Goal: Transaction & Acquisition: Purchase product/service

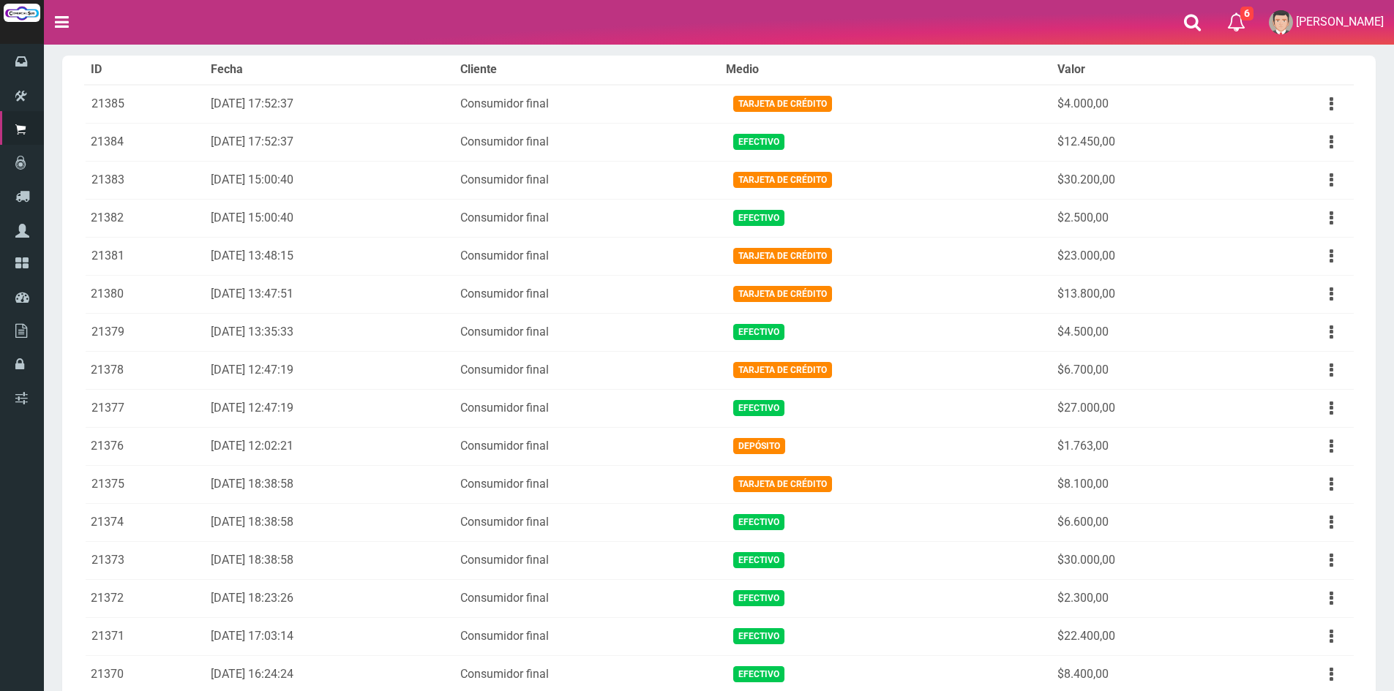
scroll to position [73, 0]
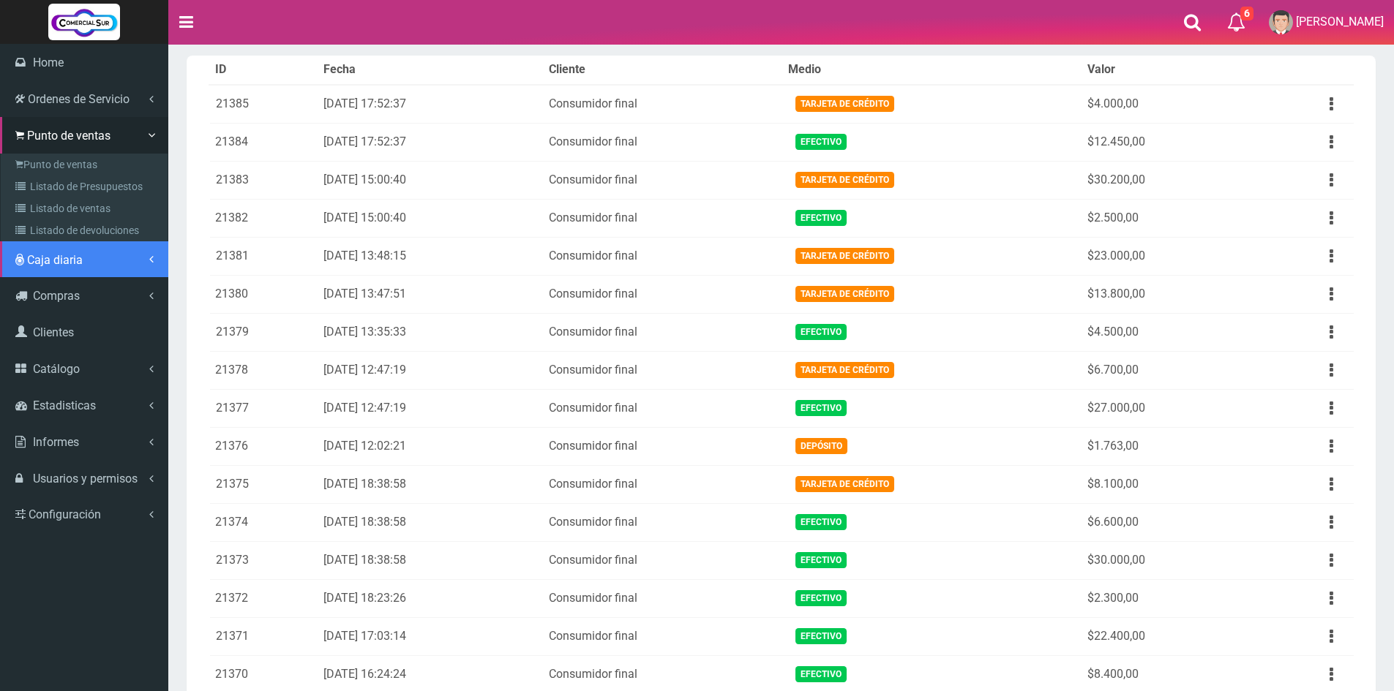
click at [90, 264] on link "Caja diaria" at bounding box center [84, 259] width 168 height 37
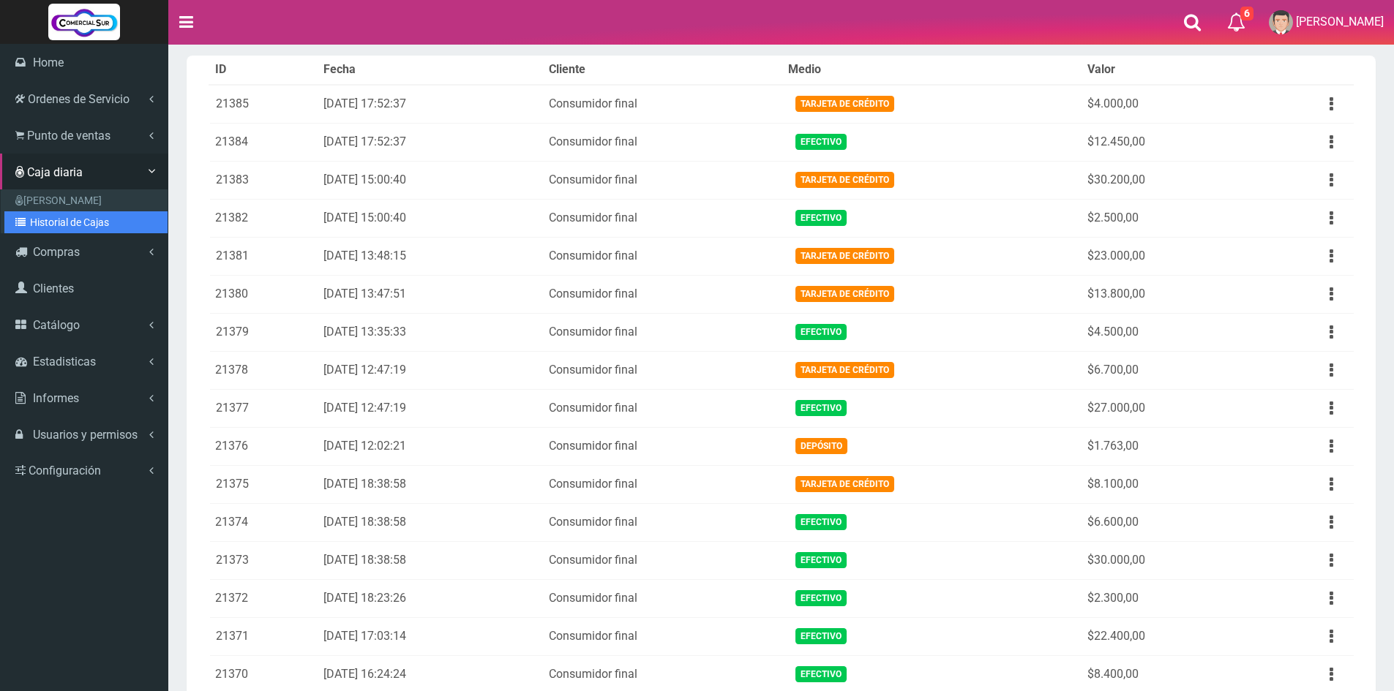
click at [89, 219] on link "Historial de Cajas" at bounding box center [85, 222] width 163 height 22
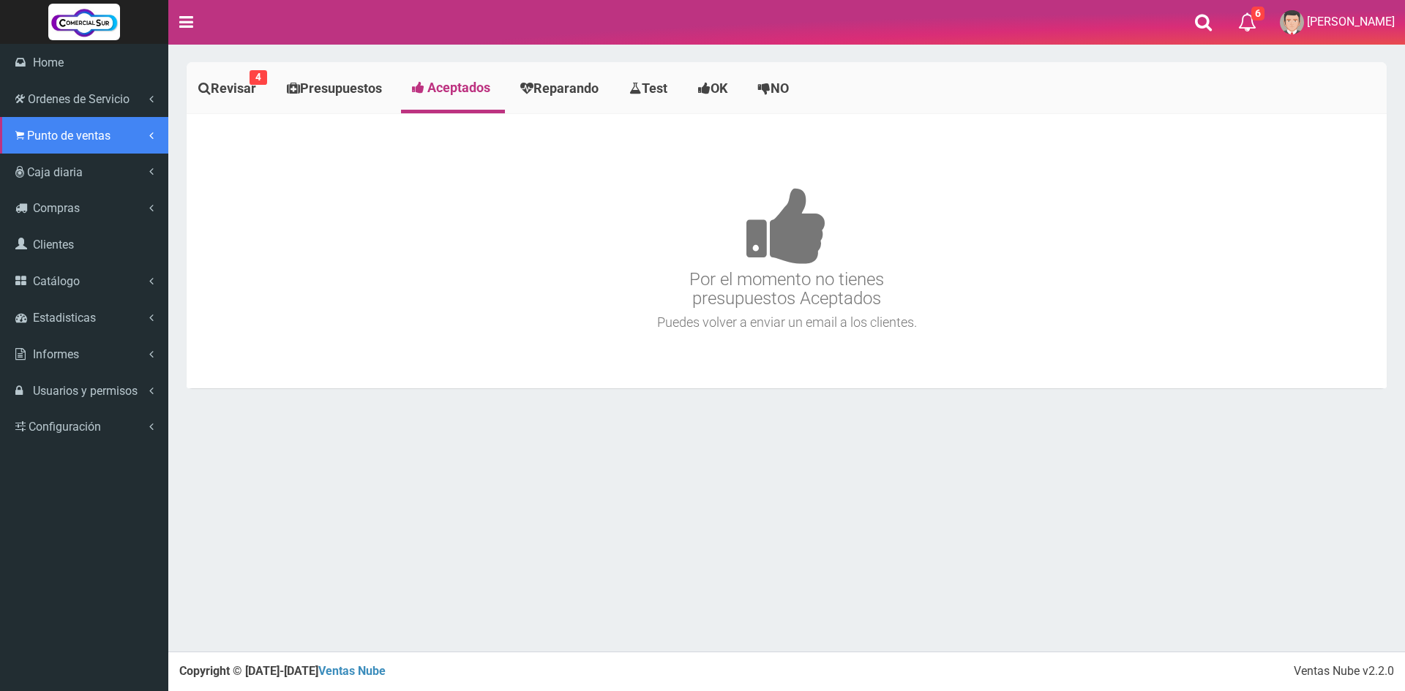
click at [43, 139] on span "Punto de ventas" at bounding box center [68, 136] width 83 height 14
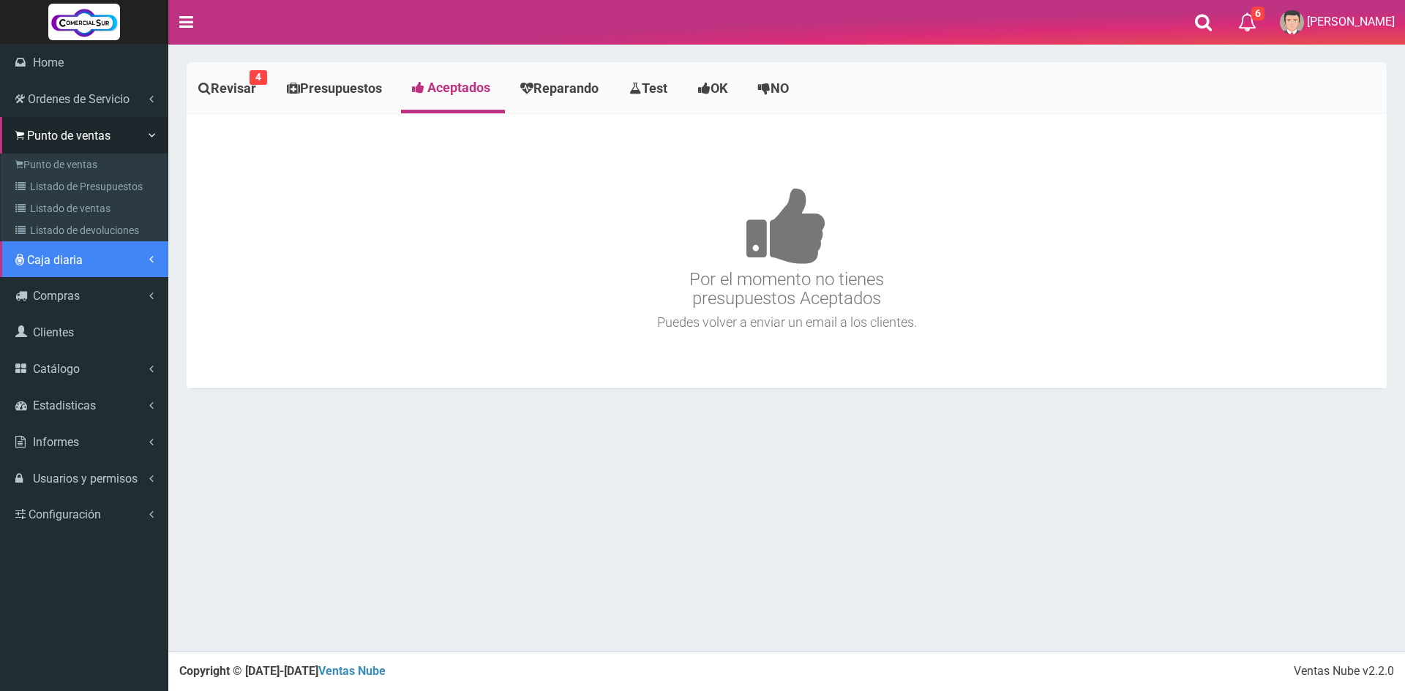
click at [94, 263] on link "Caja diaria" at bounding box center [84, 259] width 168 height 37
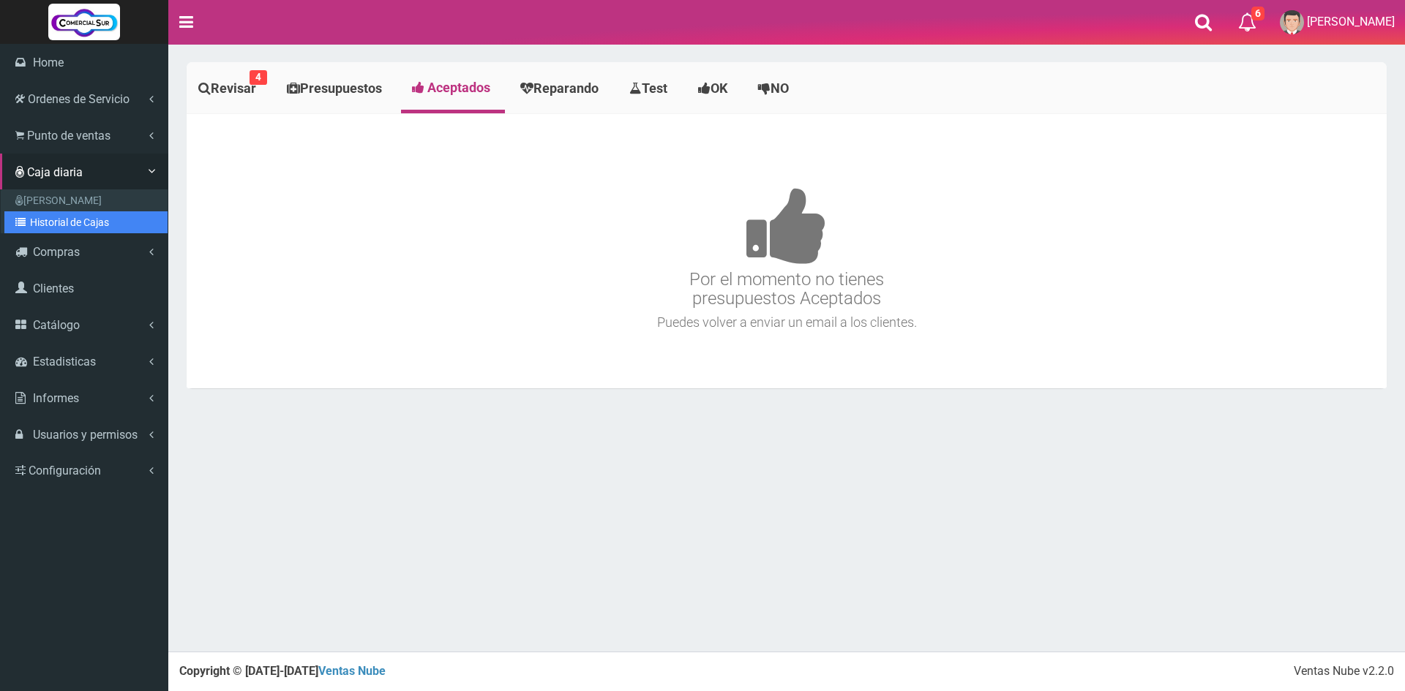
click at [103, 217] on link "Historial de Cajas" at bounding box center [85, 222] width 163 height 22
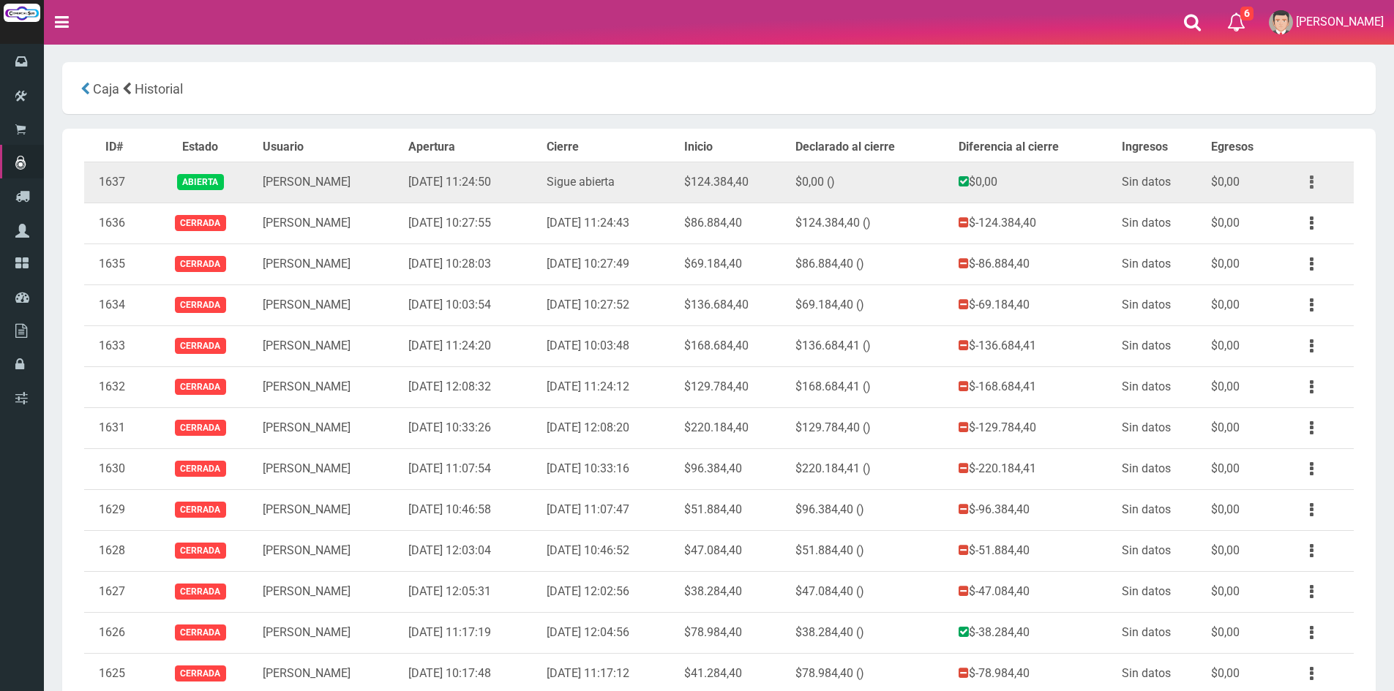
click at [1306, 177] on button "button" at bounding box center [1311, 183] width 33 height 26
click at [1283, 200] on ul "Ver" at bounding box center [1269, 217] width 117 height 45
click at [1310, 188] on button "button" at bounding box center [1311, 183] width 33 height 26
click at [1283, 207] on link "Ver" at bounding box center [1270, 218] width 116 height 32
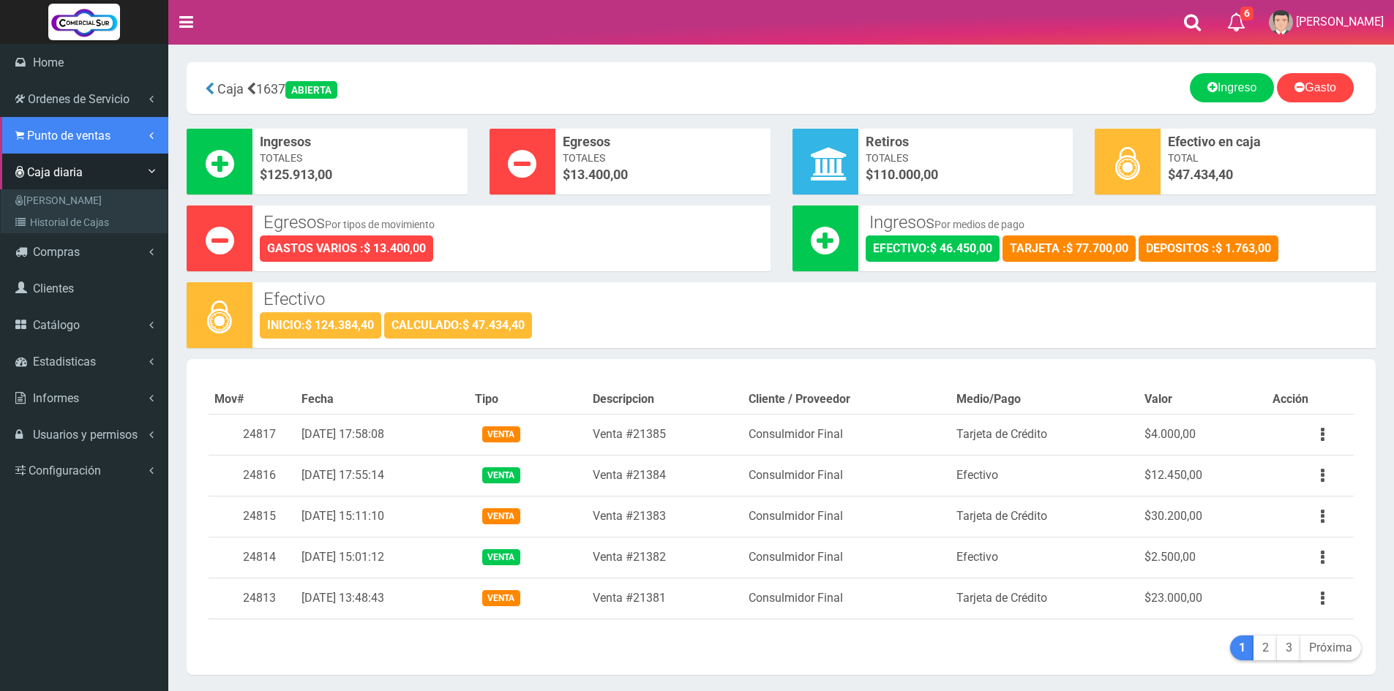
click at [31, 140] on span "Punto de ventas" at bounding box center [68, 136] width 83 height 14
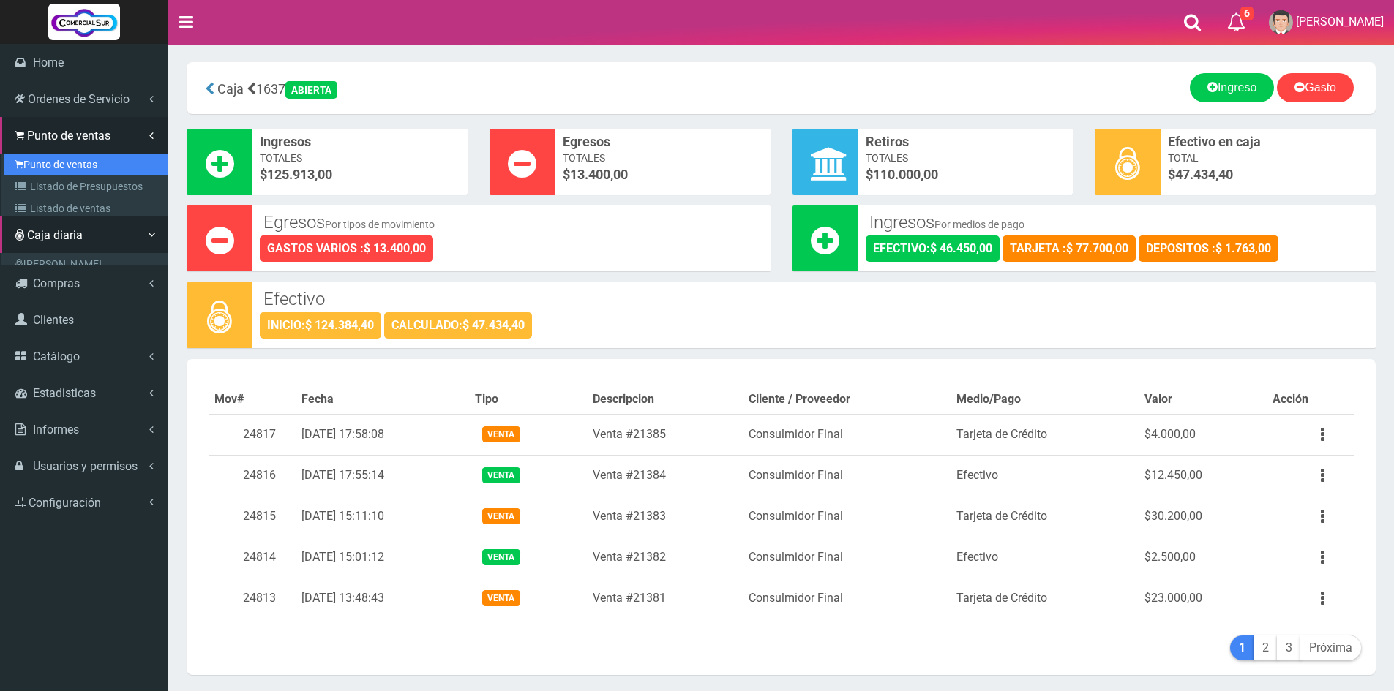
click at [35, 167] on link "Punto de ventas" at bounding box center [85, 165] width 163 height 22
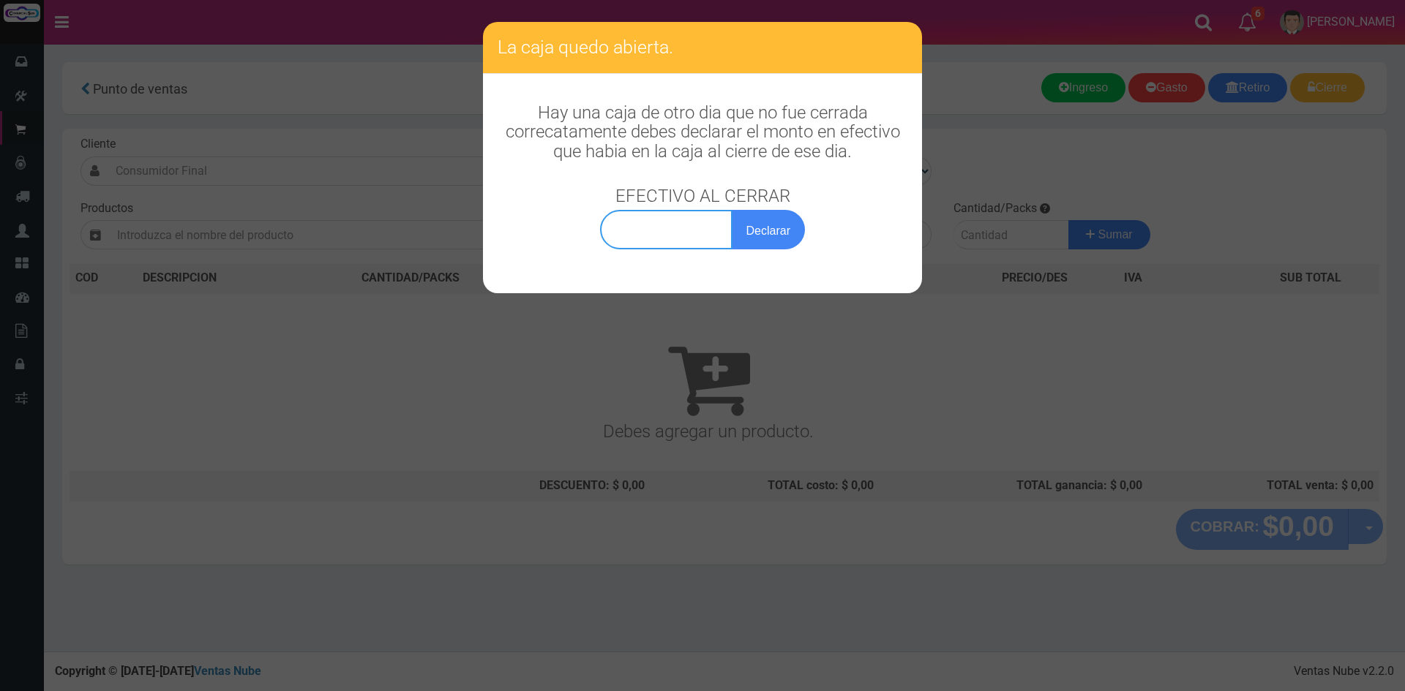
click at [678, 237] on input "text" at bounding box center [666, 230] width 132 height 40
type input "47.434,40"
click at [759, 220] on button "Declarar" at bounding box center [768, 230] width 73 height 40
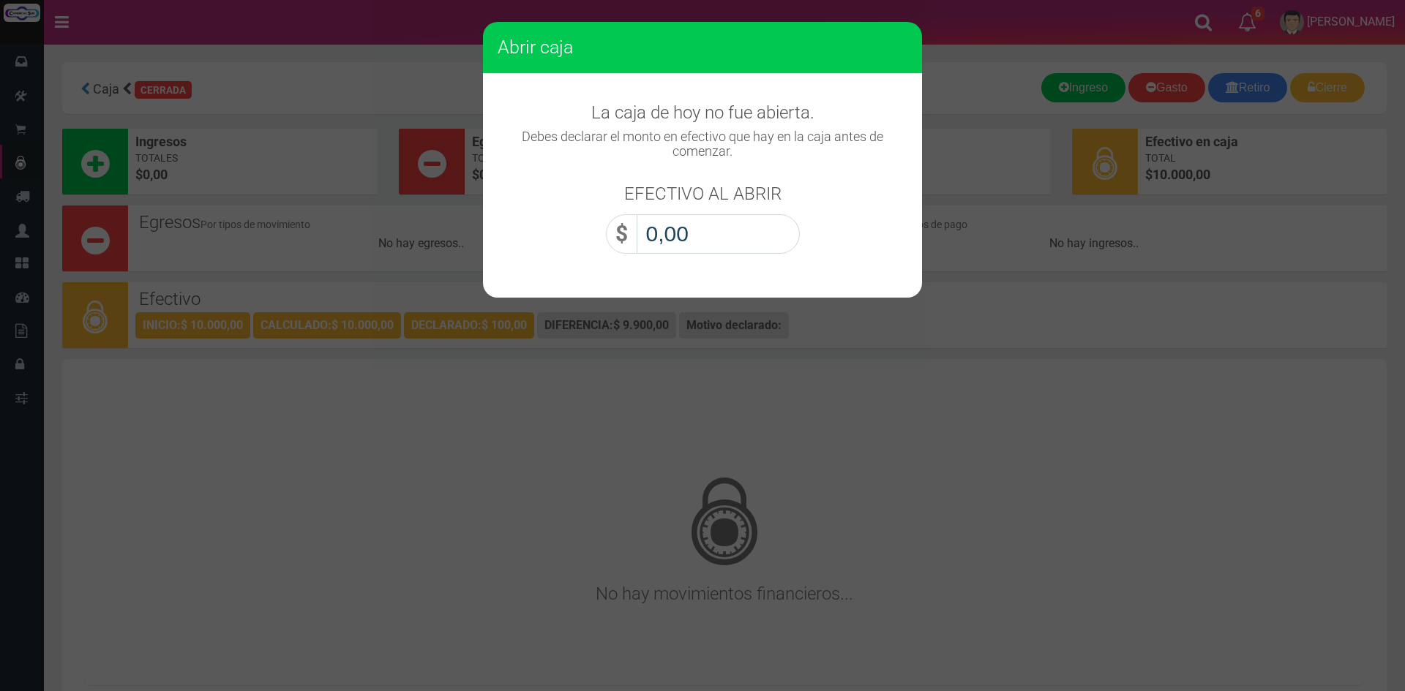
click at [721, 241] on input "0,00" at bounding box center [718, 234] width 163 height 40
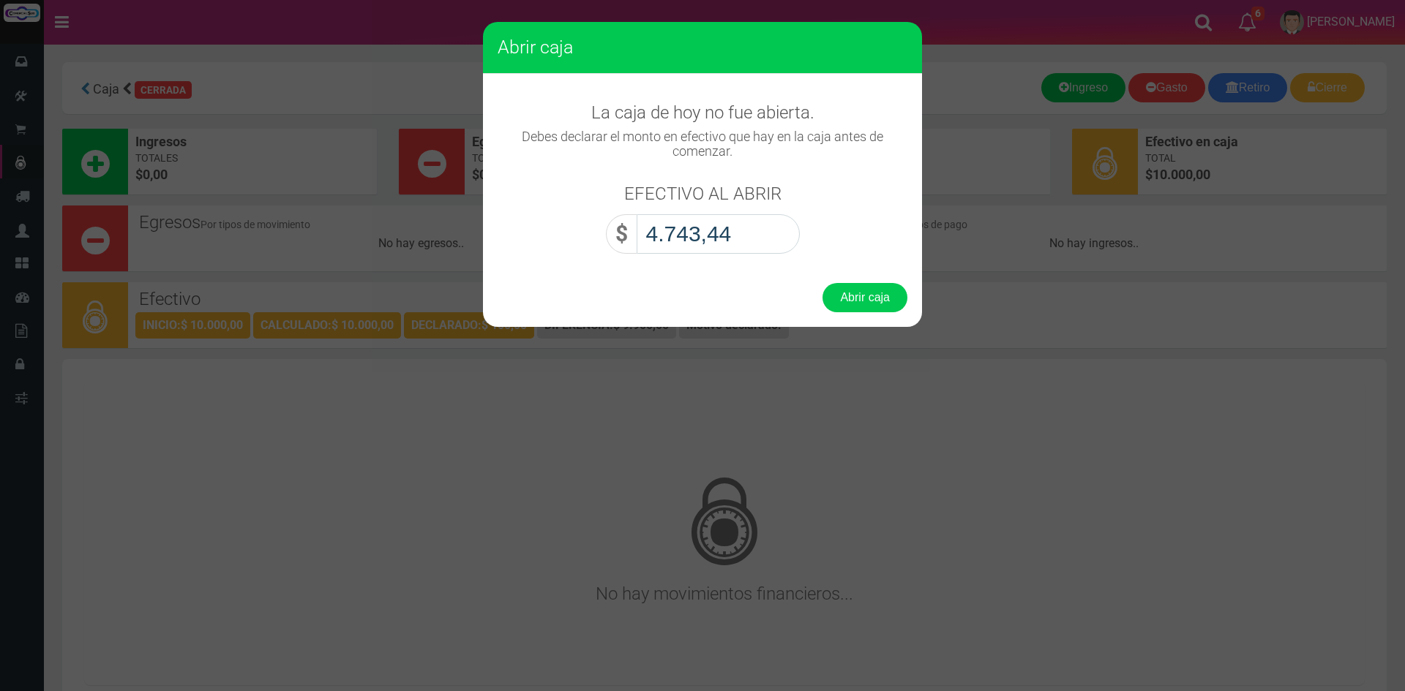
type input "47.434,40"
click at [822, 283] on button "Abrir caja" at bounding box center [864, 297] width 85 height 29
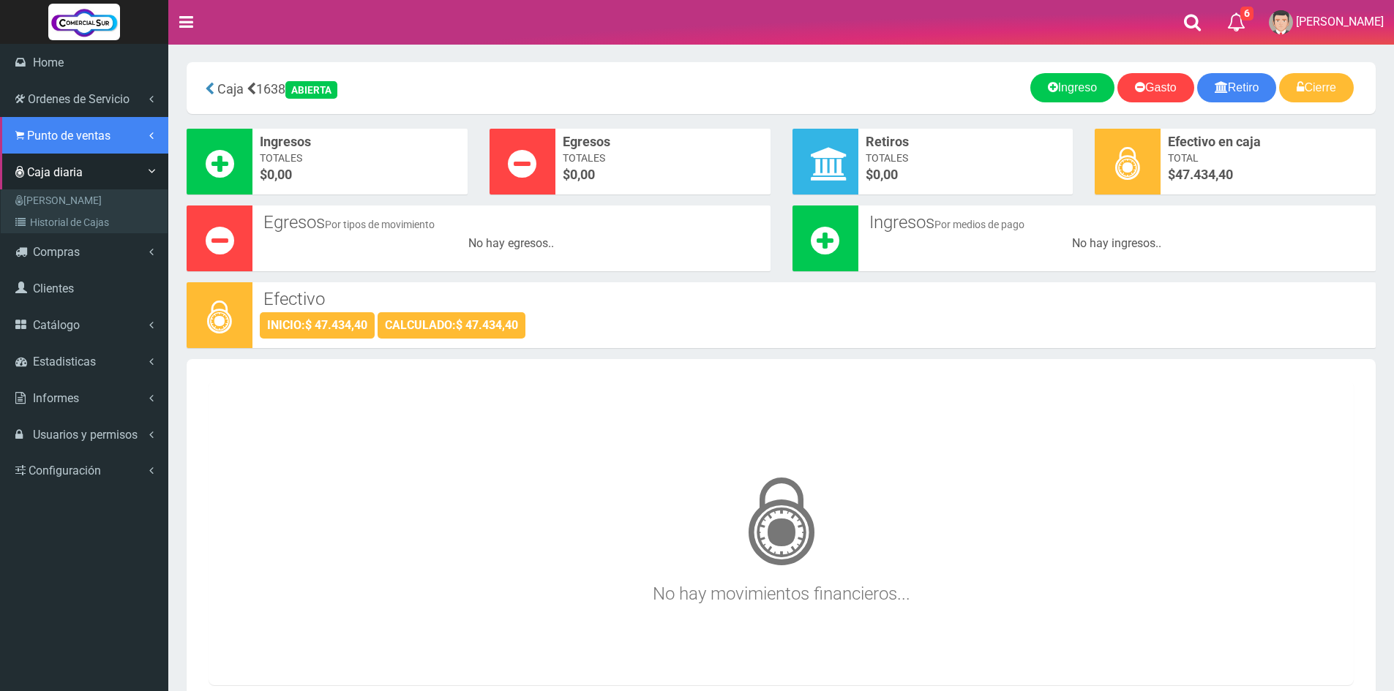
click at [69, 135] on span "Punto de ventas" at bounding box center [68, 136] width 83 height 14
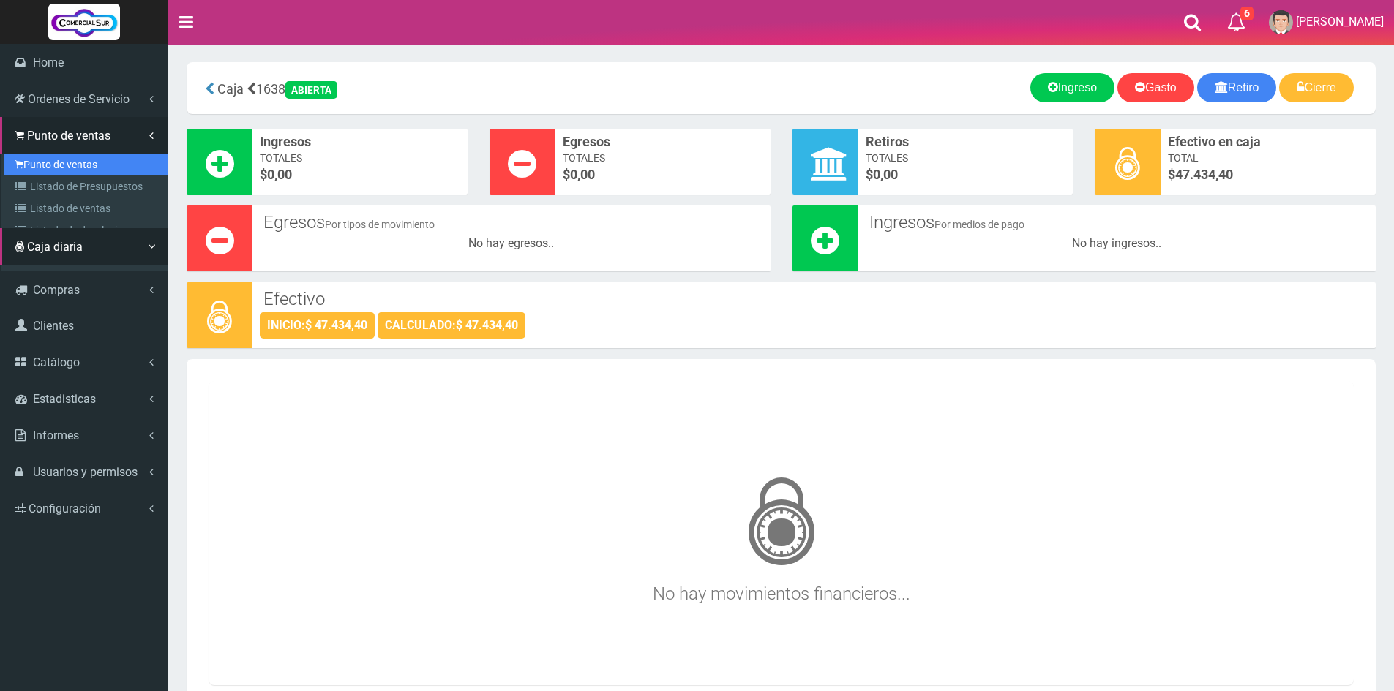
click at [71, 166] on link "Punto de ventas" at bounding box center [85, 165] width 163 height 22
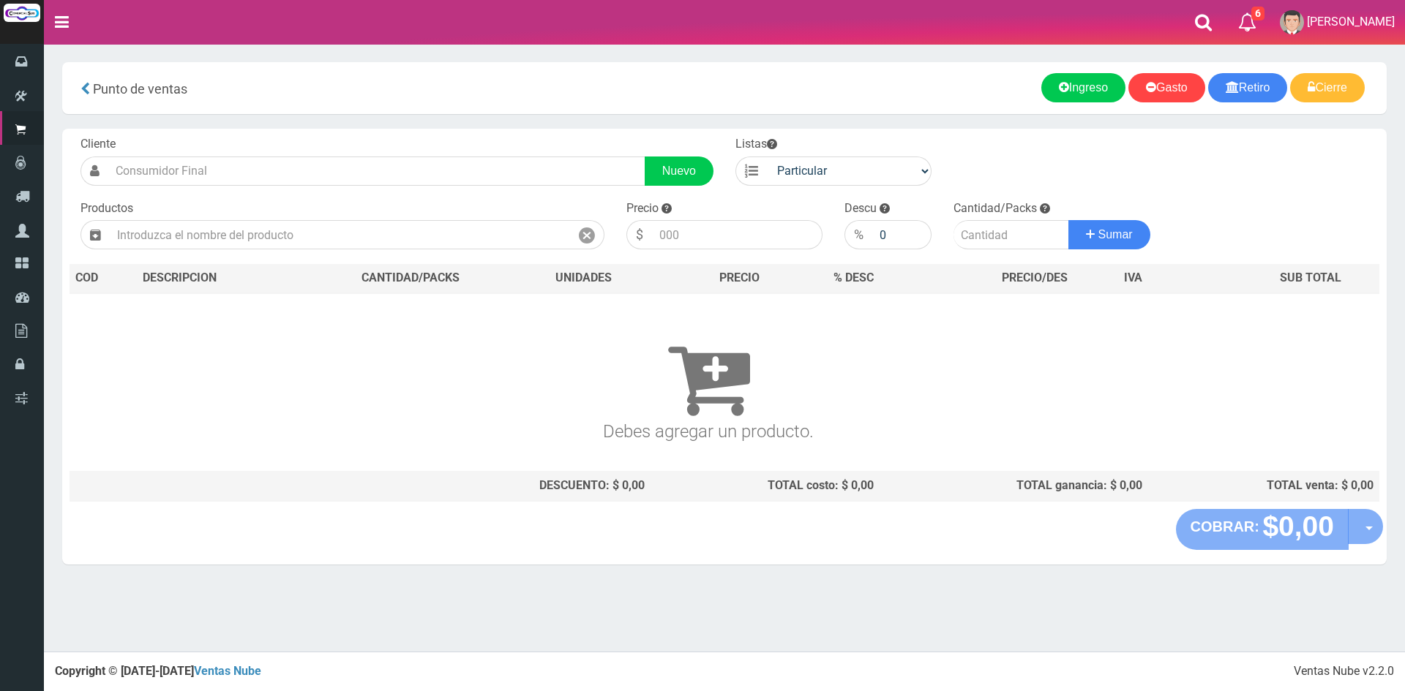
click at [965, 72] on div "Punto de ventas more_horiz Nuevo Retiro Nuevo Ingreso Nuevo Gasto Cierre de caj…" at bounding box center [724, 88] width 1324 height 52
click at [335, 232] on input "text" at bounding box center [340, 234] width 460 height 29
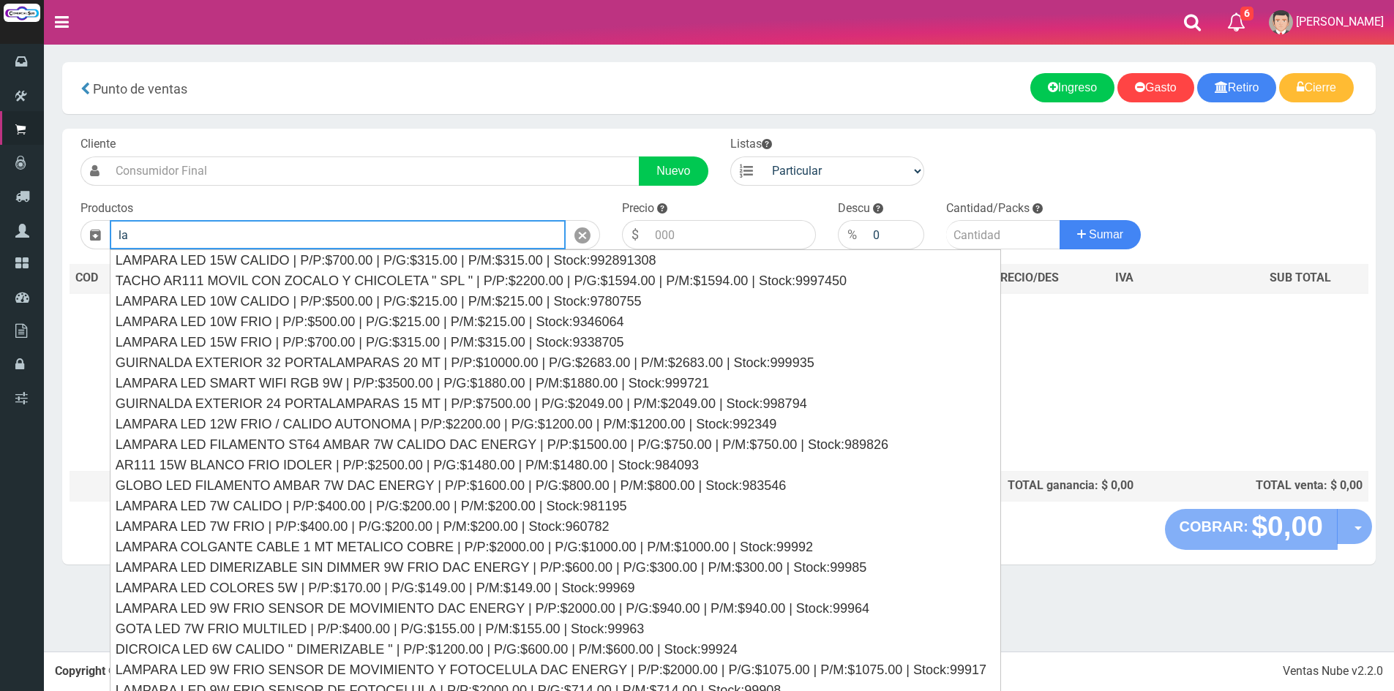
type input "l"
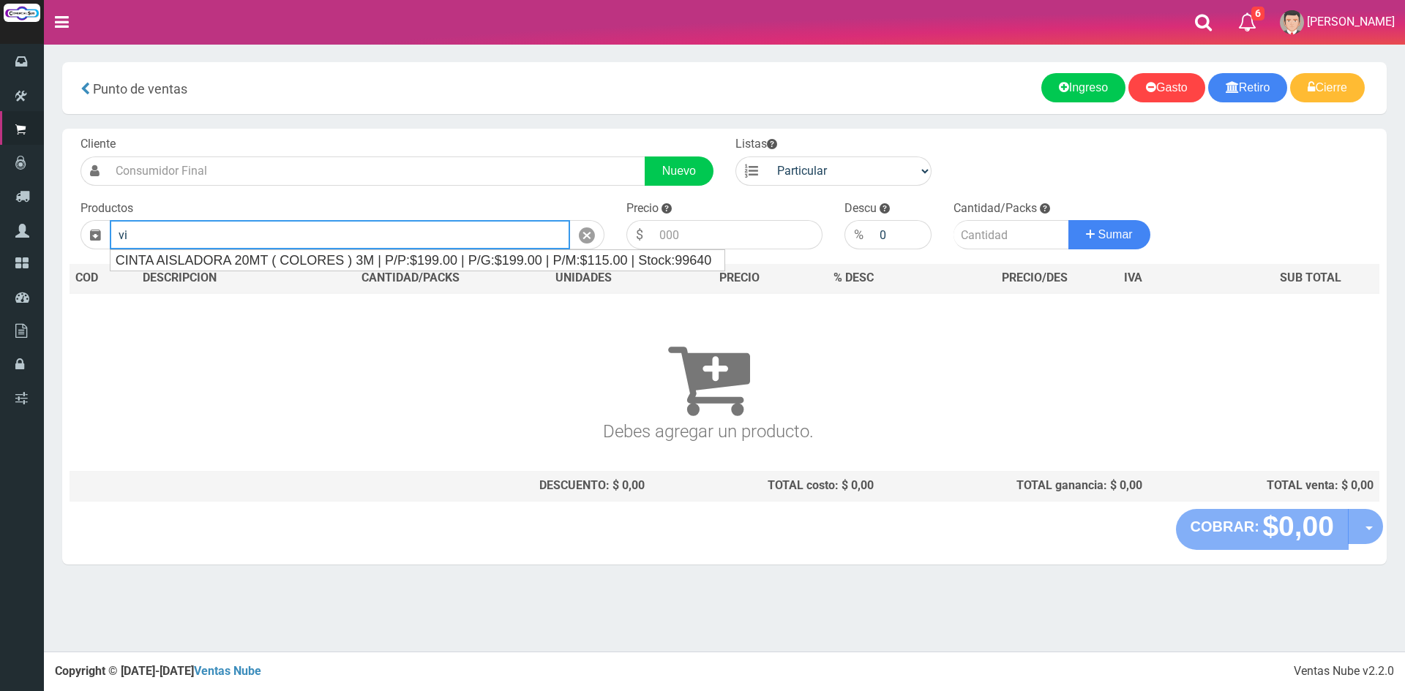
type input "v"
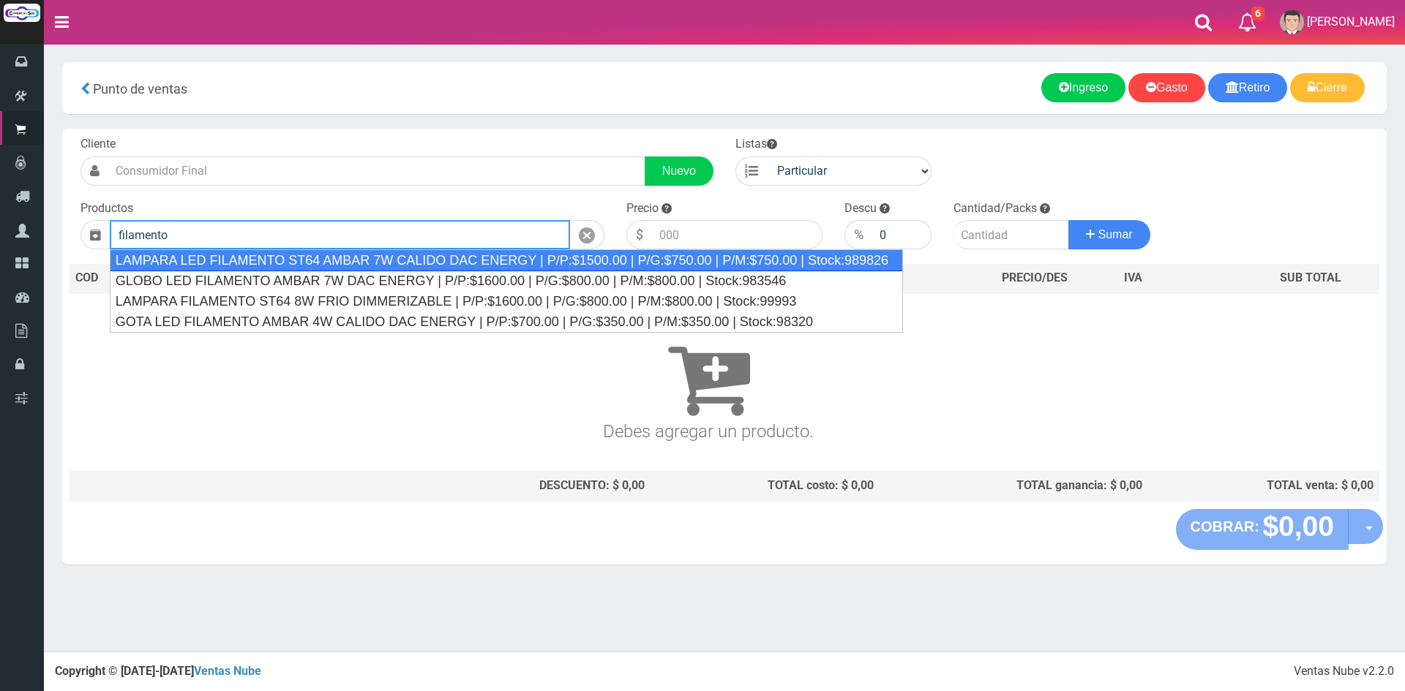
click at [367, 258] on div "LAMPARA LED FILAMENTO ST64 AMBAR 7W CALIDO DAC ENERGY | P/P:$1500.00 | P/G:$750…" at bounding box center [506, 260] width 793 height 22
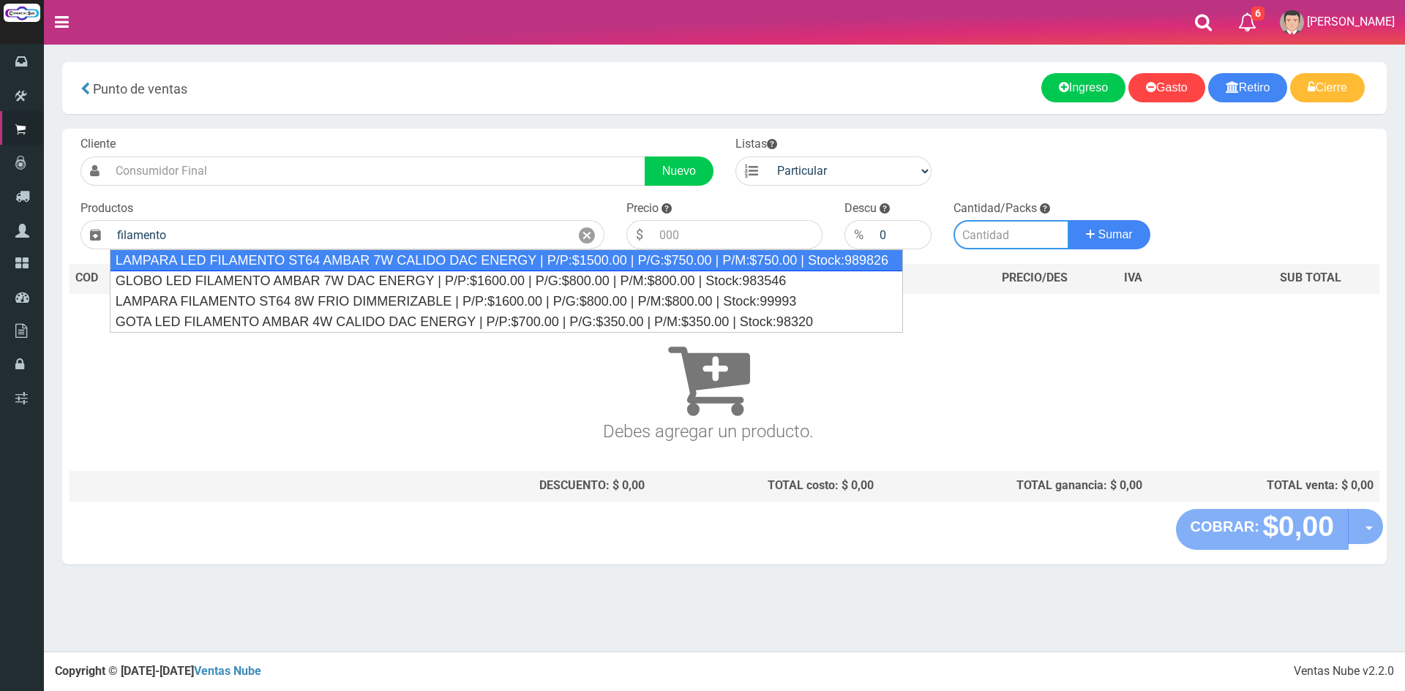
type input "LAMPARA LED FILAMENTO ST64 AMBAR 7W CALIDO DAC ENERGY | P/P:$1500.00 | P/G:$750…"
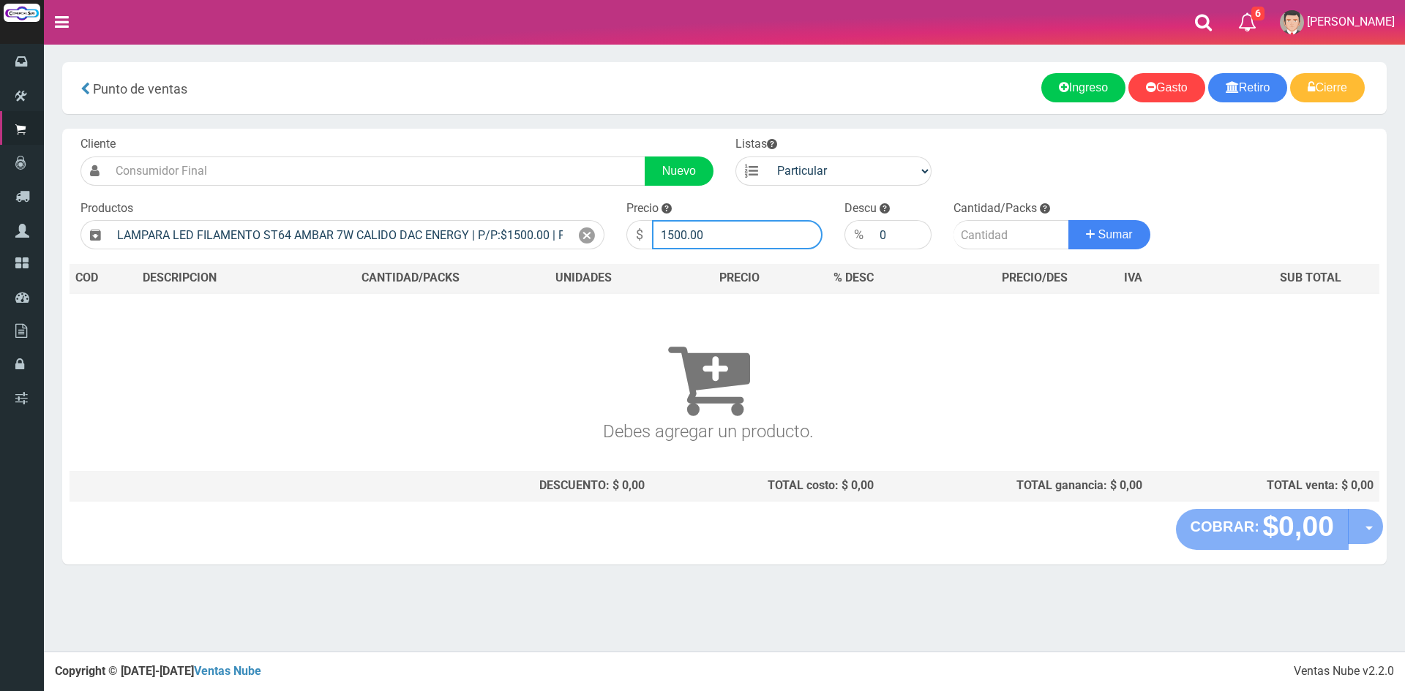
drag, startPoint x: 756, startPoint y: 238, endPoint x: 450, endPoint y: 217, distance: 307.3
click at [450, 136] on form "Cliente Nuevo Listas Particular Gremio Mayoristas" at bounding box center [725, 136] width 1310 height 0
click at [705, 238] on input "630" at bounding box center [737, 234] width 170 height 29
type input "6300"
type input "2"
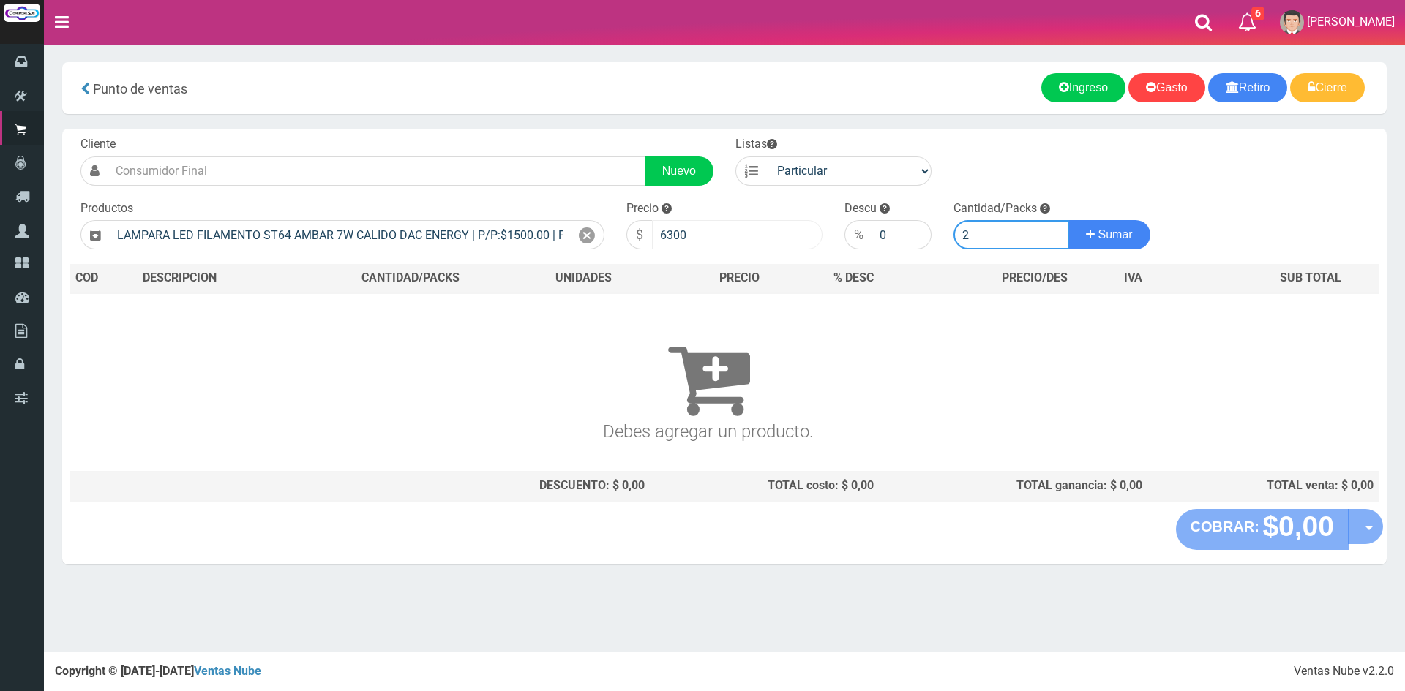
click at [1068, 220] on button "Sumar" at bounding box center [1109, 234] width 82 height 29
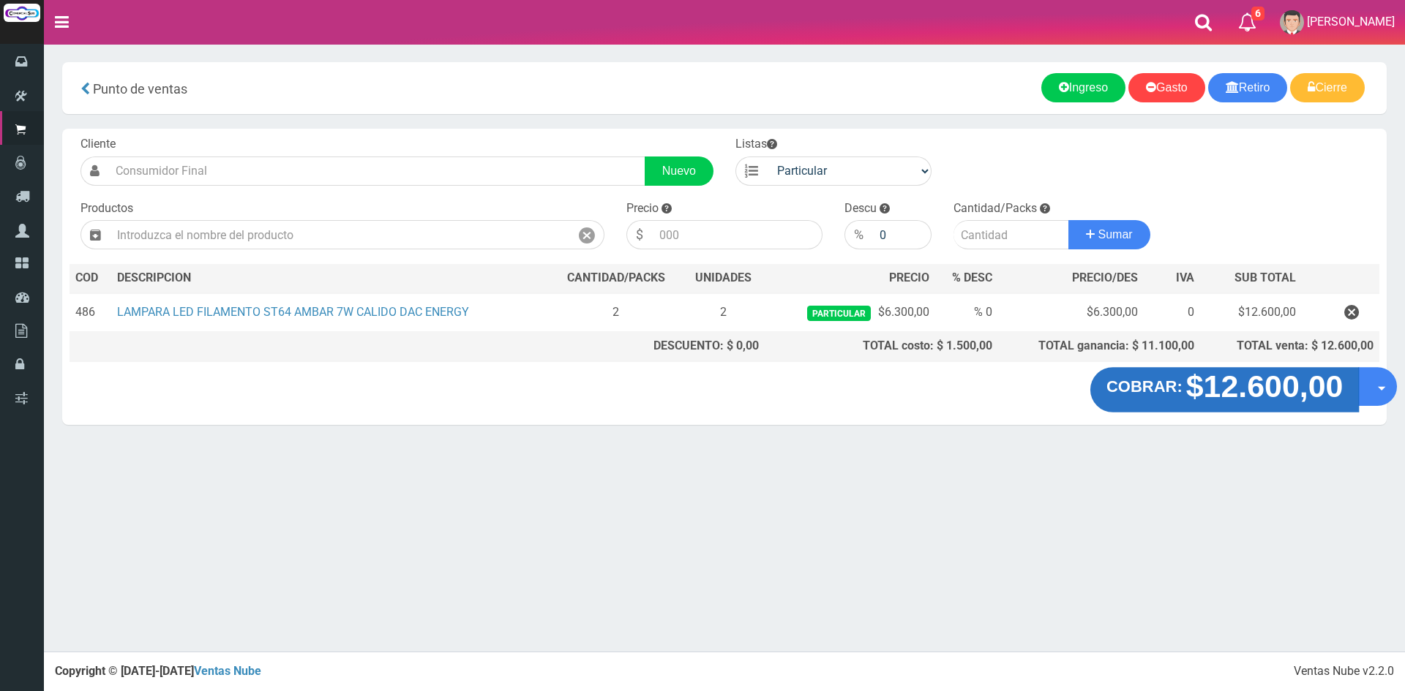
click at [1230, 388] on strong "$12.600,00" at bounding box center [1264, 386] width 157 height 34
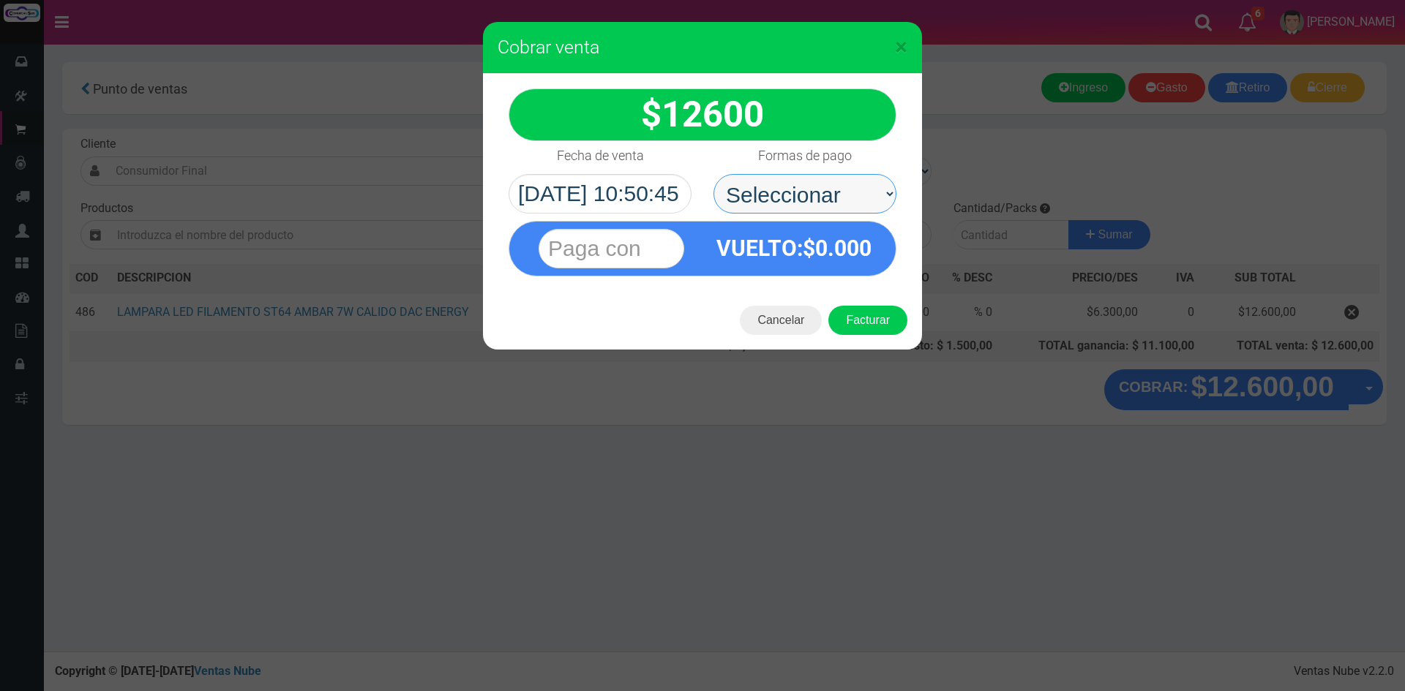
click at [849, 181] on select "Seleccionar Efectivo Tarjeta de Crédito Depósito Débito" at bounding box center [804, 194] width 183 height 40
select select "Efectivo"
click at [713, 174] on select "Seleccionar Efectivo Tarjeta de Crédito Depósito Débito" at bounding box center [804, 194] width 183 height 40
click at [608, 247] on input "text" at bounding box center [611, 249] width 146 height 40
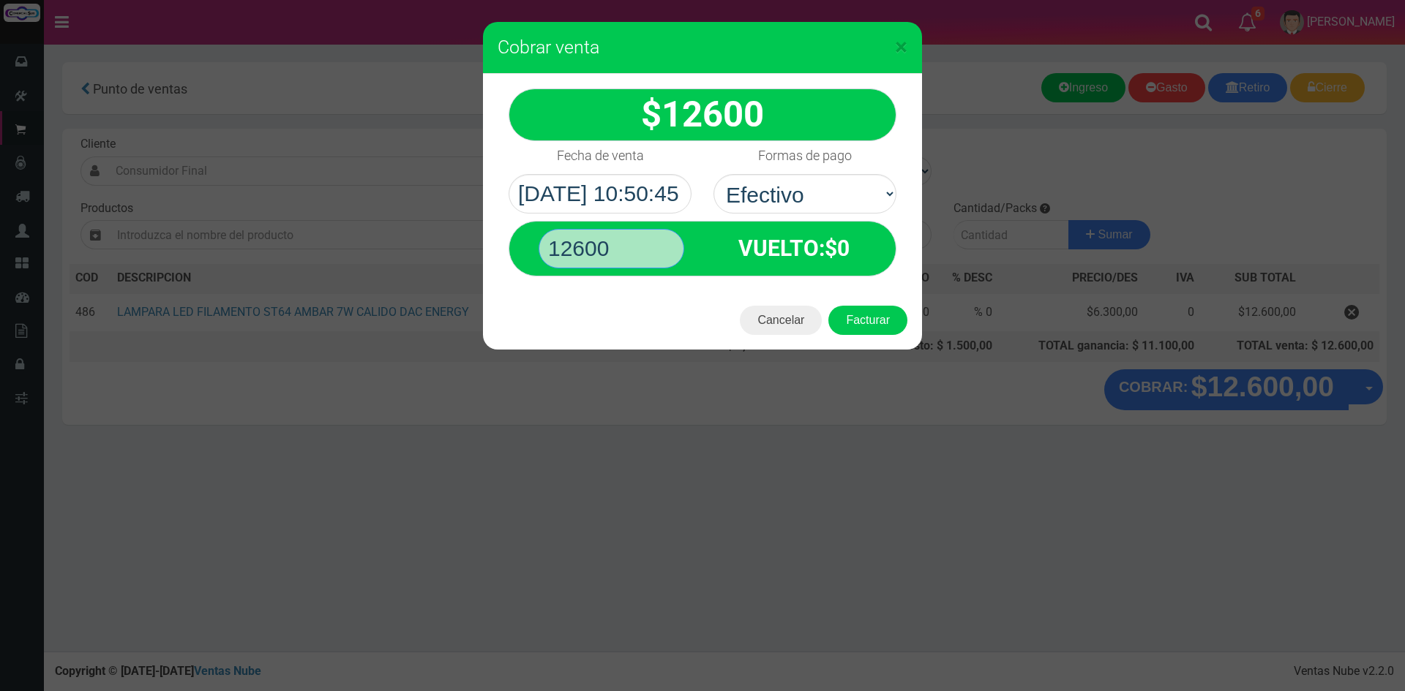
type input "12600"
click at [828, 306] on button "Facturar" at bounding box center [867, 320] width 79 height 29
